Goal: Find contact information: Find contact information

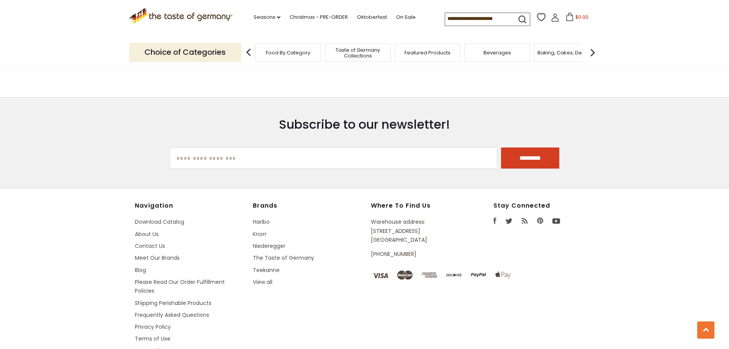
scroll to position [867, 0]
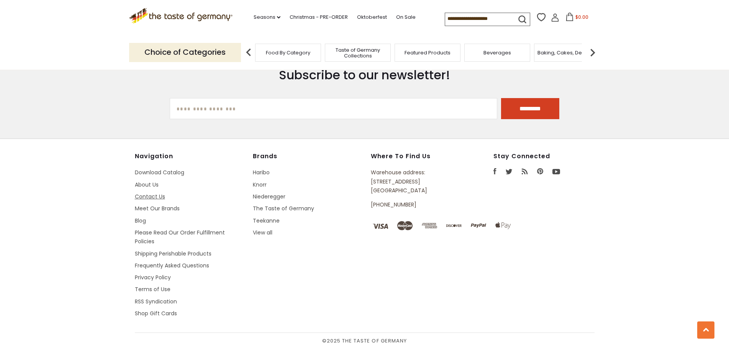
click at [149, 196] on link "Contact Us" at bounding box center [150, 197] width 30 height 8
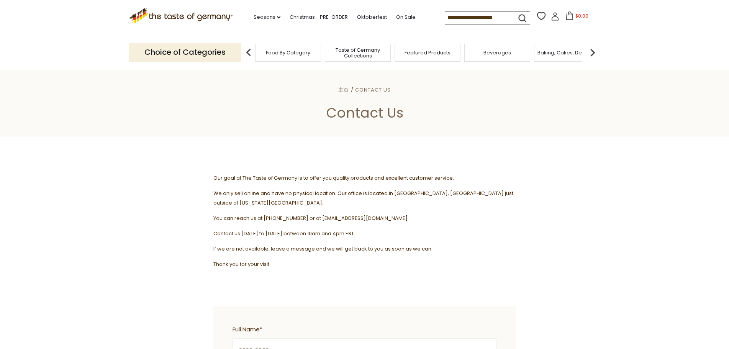
drag, startPoint x: 317, startPoint y: 208, endPoint x: 412, endPoint y: 207, distance: 95.0
click at [412, 213] on p "You can reach us at [PHONE_NUMBER] or at [EMAIL_ADDRESS][DOMAIN_NAME]." at bounding box center [364, 218] width 303 height 10
copy span "[EMAIL_ADDRESS][DOMAIN_NAME]."
